Goal: Contribute content: Contribute content

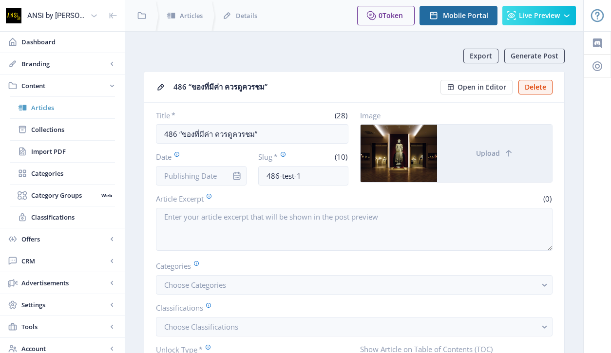
click at [59, 109] on span "Articles" at bounding box center [73, 108] width 84 height 10
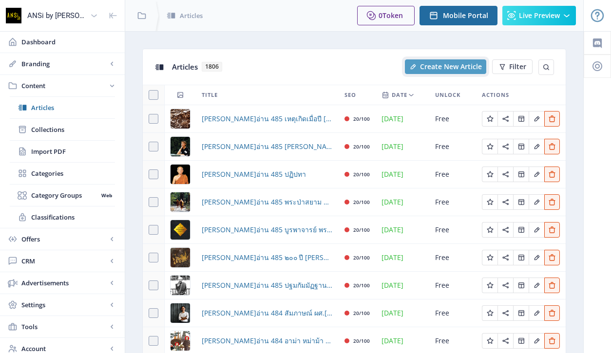
click at [439, 61] on button "Create New Article" at bounding box center [445, 66] width 81 height 15
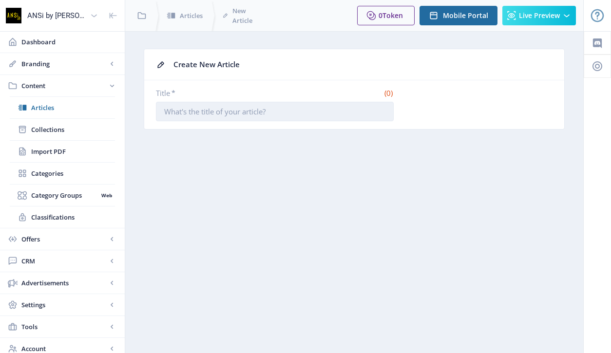
click at [180, 120] on input "Title *" at bounding box center [275, 111] width 238 height 19
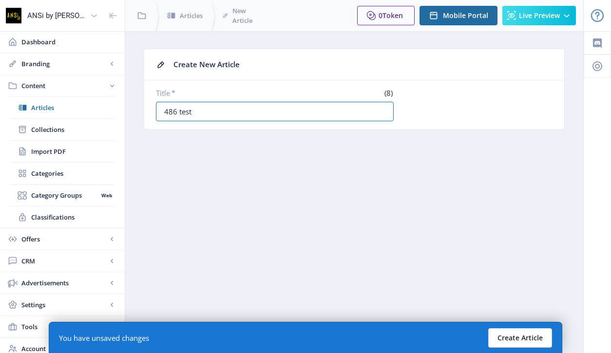
type input "486 test"
click at [519, 329] on button "Create Article" at bounding box center [520, 337] width 64 height 19
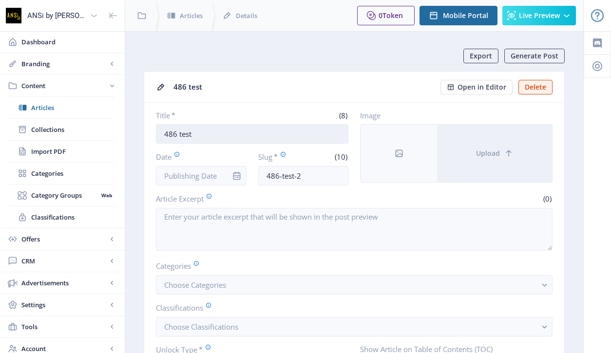
click at [232, 140] on input "486 test" at bounding box center [252, 133] width 192 height 19
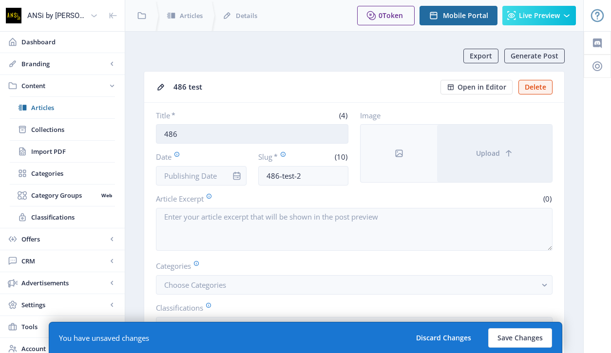
paste input "Museum Pier “ท่า” พิพิธภัณฑ์  ไฟฝัน[PERSON_NAME]"
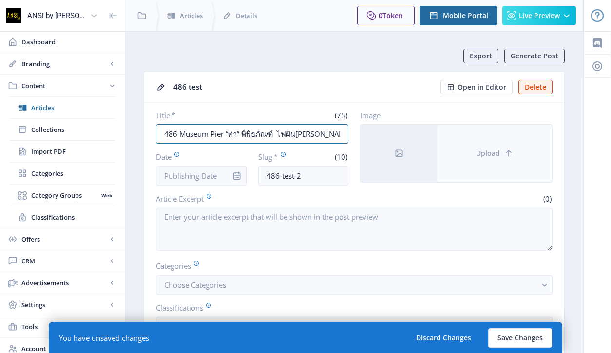
type input "486 Museum Pier “ท่า” พิพิธภัณฑ์  ไฟฝัน[PERSON_NAME]"
click at [483, 157] on span "Upload" at bounding box center [488, 154] width 24 height 8
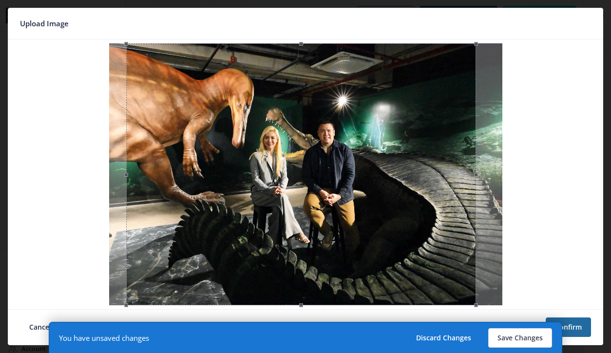
click at [399, 183] on div at bounding box center [300, 174] width 349 height 262
click at [583, 329] on button "Confirm" at bounding box center [568, 327] width 45 height 19
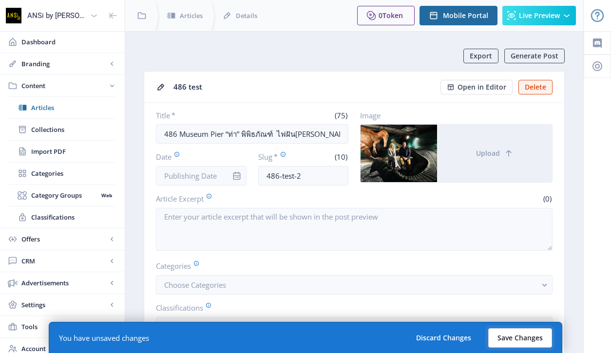
click at [528, 335] on button "Save Changes" at bounding box center [520, 337] width 64 height 19
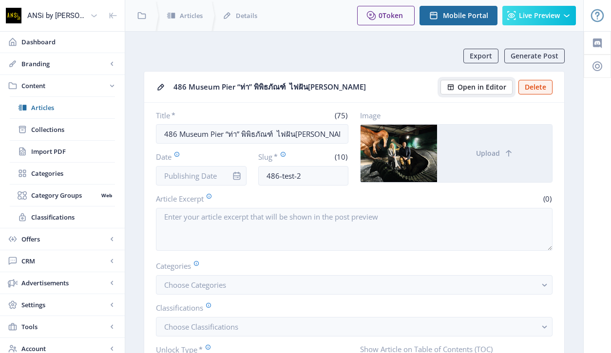
click at [468, 87] on span "Open in Editor" at bounding box center [481, 87] width 49 height 8
click at [73, 108] on span "Articles" at bounding box center [73, 108] width 84 height 10
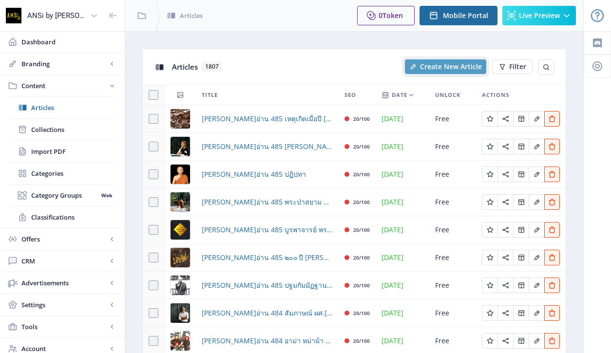
click at [447, 63] on span "Create New Article" at bounding box center [451, 67] width 62 height 8
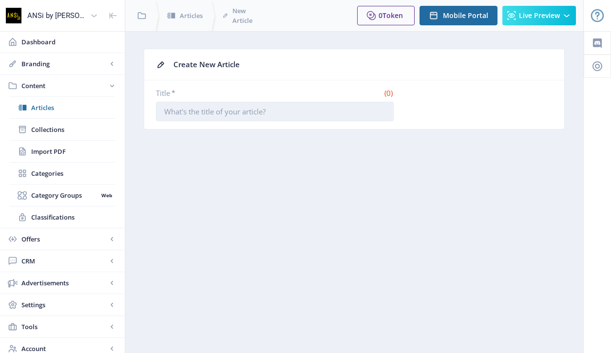
click at [237, 117] on input "Title *" at bounding box center [275, 111] width 238 height 19
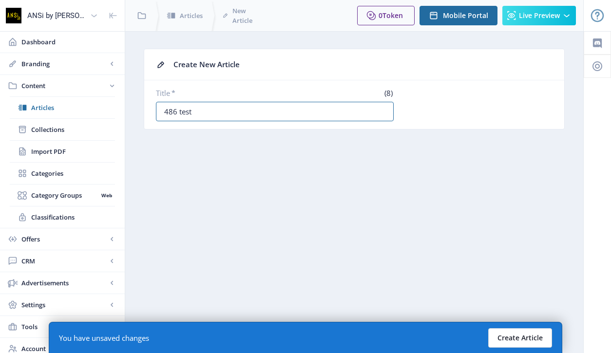
type input "486 test"
click at [515, 332] on button "Create Article" at bounding box center [520, 337] width 64 height 19
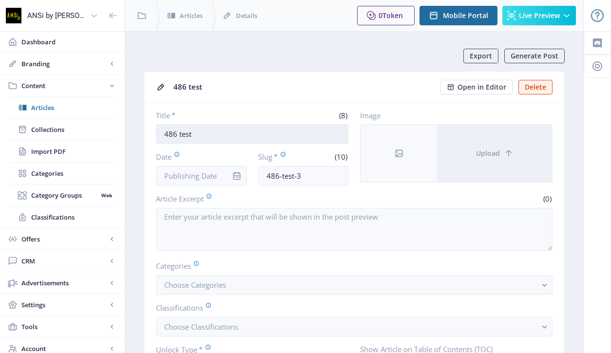
click at [253, 133] on input "486 test" at bounding box center [252, 133] width 192 height 19
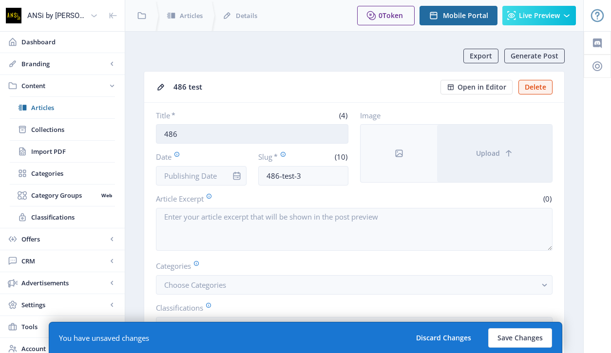
paste input "แปลน โมทิฟ  การออกแบบ ที่ยังให้[PERSON_NAME] DESIGN TO THE WISDOM"
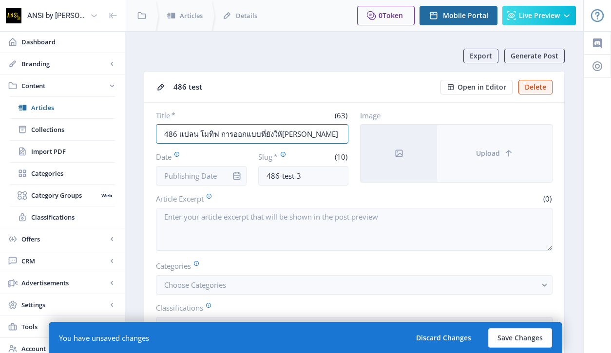
type input "486 แปลน โมทิฟ การออกแบบที่ยังให้[PERSON_NAME] DESIGN TO THE WISDOM"
click at [483, 159] on button "Upload" at bounding box center [494, 153] width 115 height 57
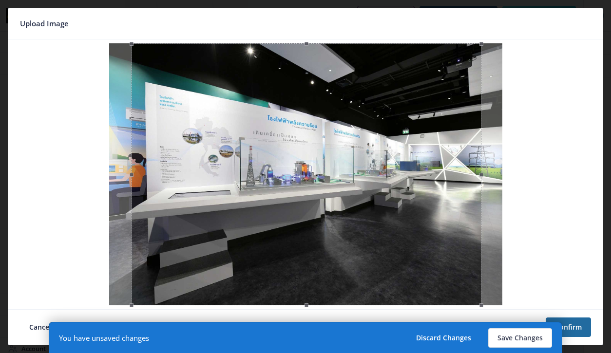
click at [348, 170] on div at bounding box center [306, 174] width 349 height 262
click at [576, 327] on button "Confirm" at bounding box center [568, 327] width 45 height 19
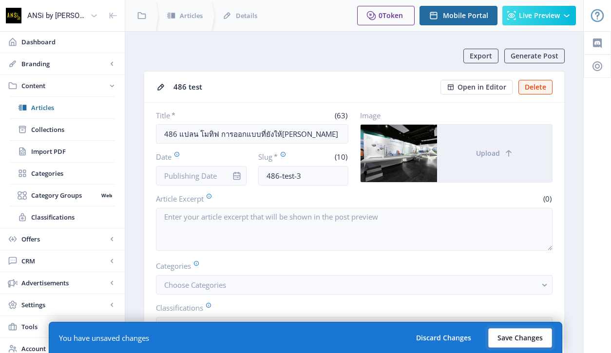
click at [524, 336] on button "Save Changes" at bounding box center [520, 337] width 64 height 19
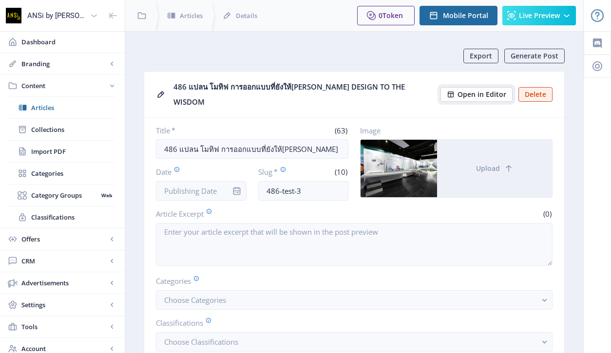
click at [467, 91] on span "Open in Editor" at bounding box center [481, 95] width 49 height 8
